Goal: Transaction & Acquisition: Book appointment/travel/reservation

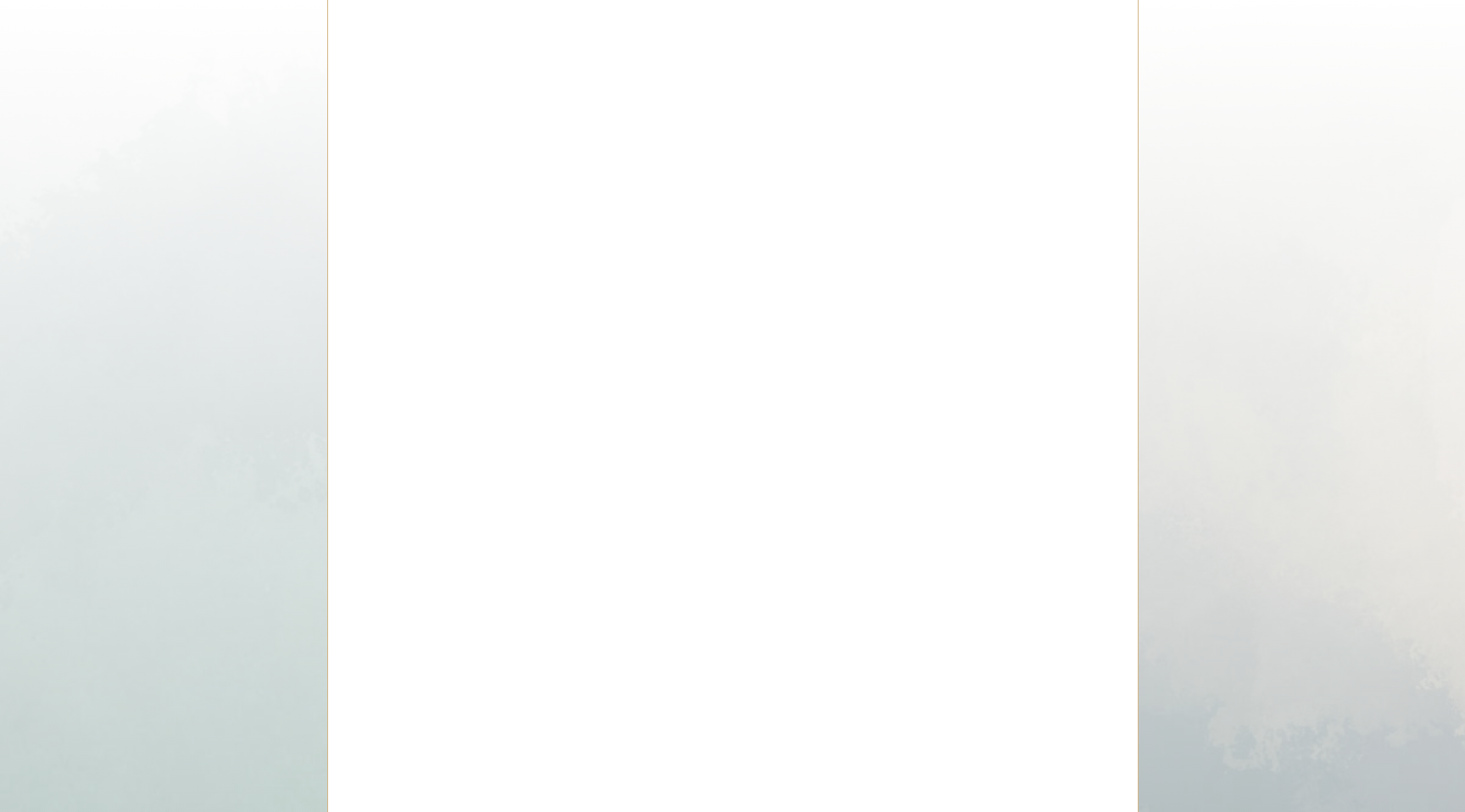
scroll to position [5063, 0]
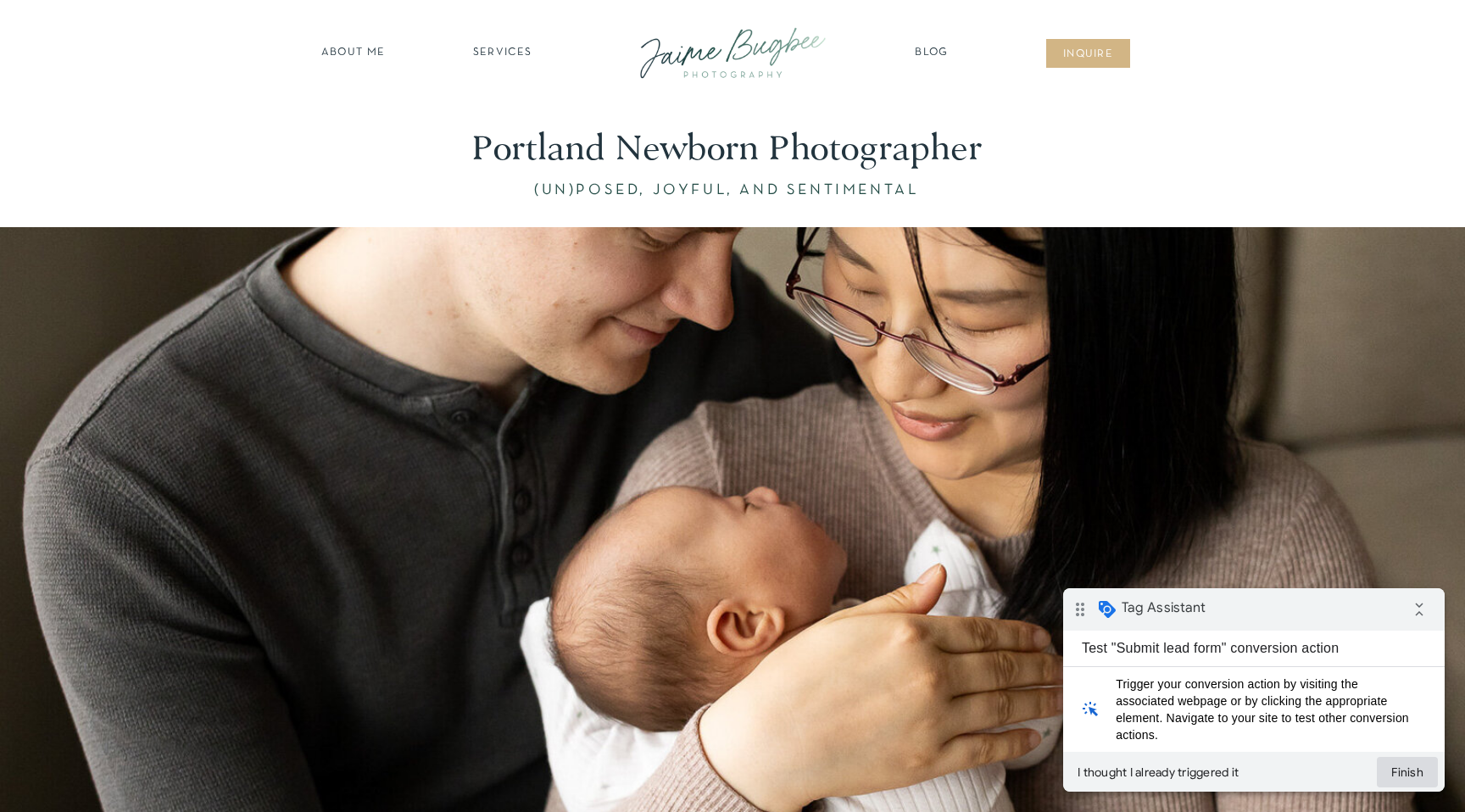
click at [1401, 767] on button "Finish" at bounding box center [1407, 772] width 61 height 31
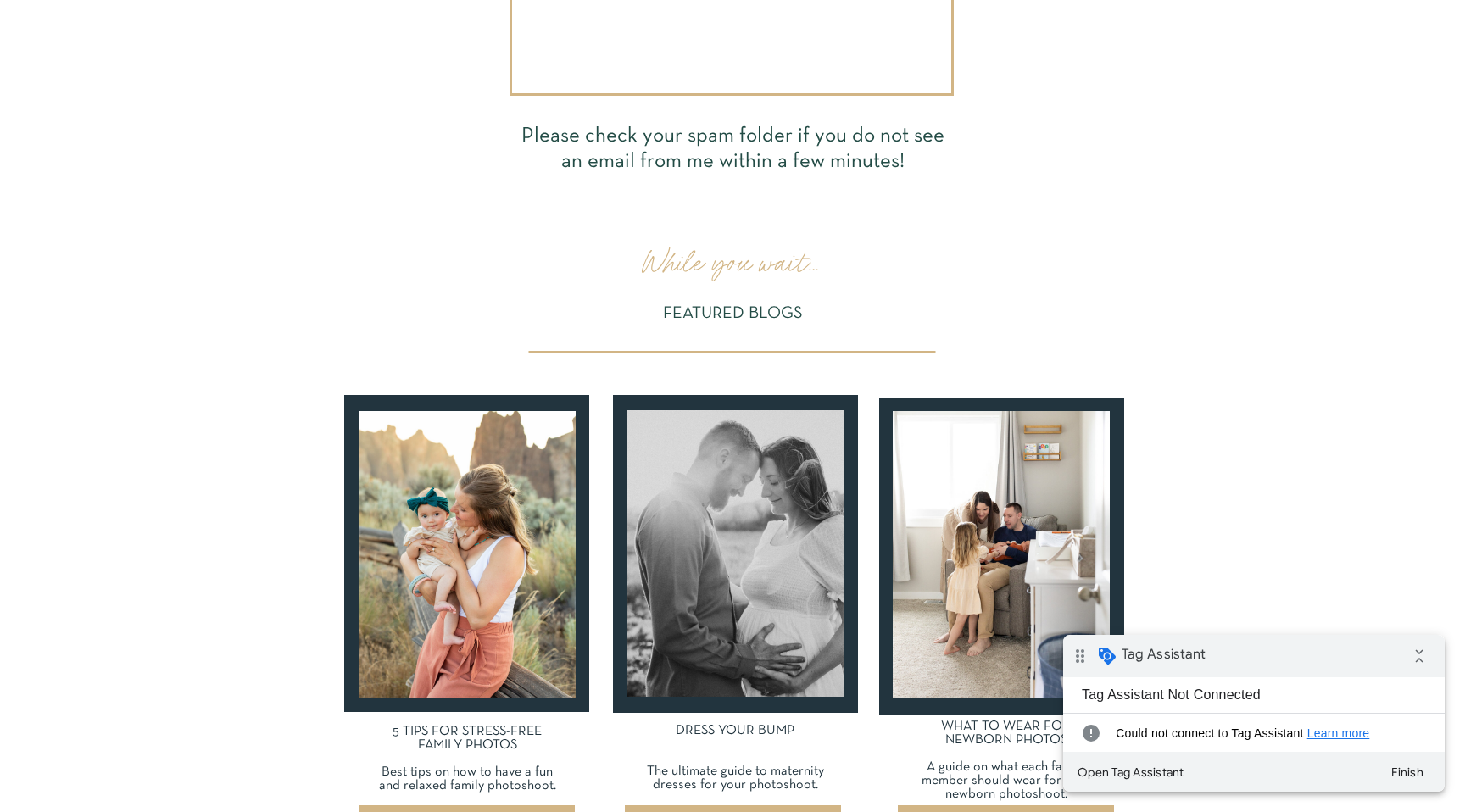
scroll to position [424, 0]
